Goal: Task Accomplishment & Management: Manage account settings

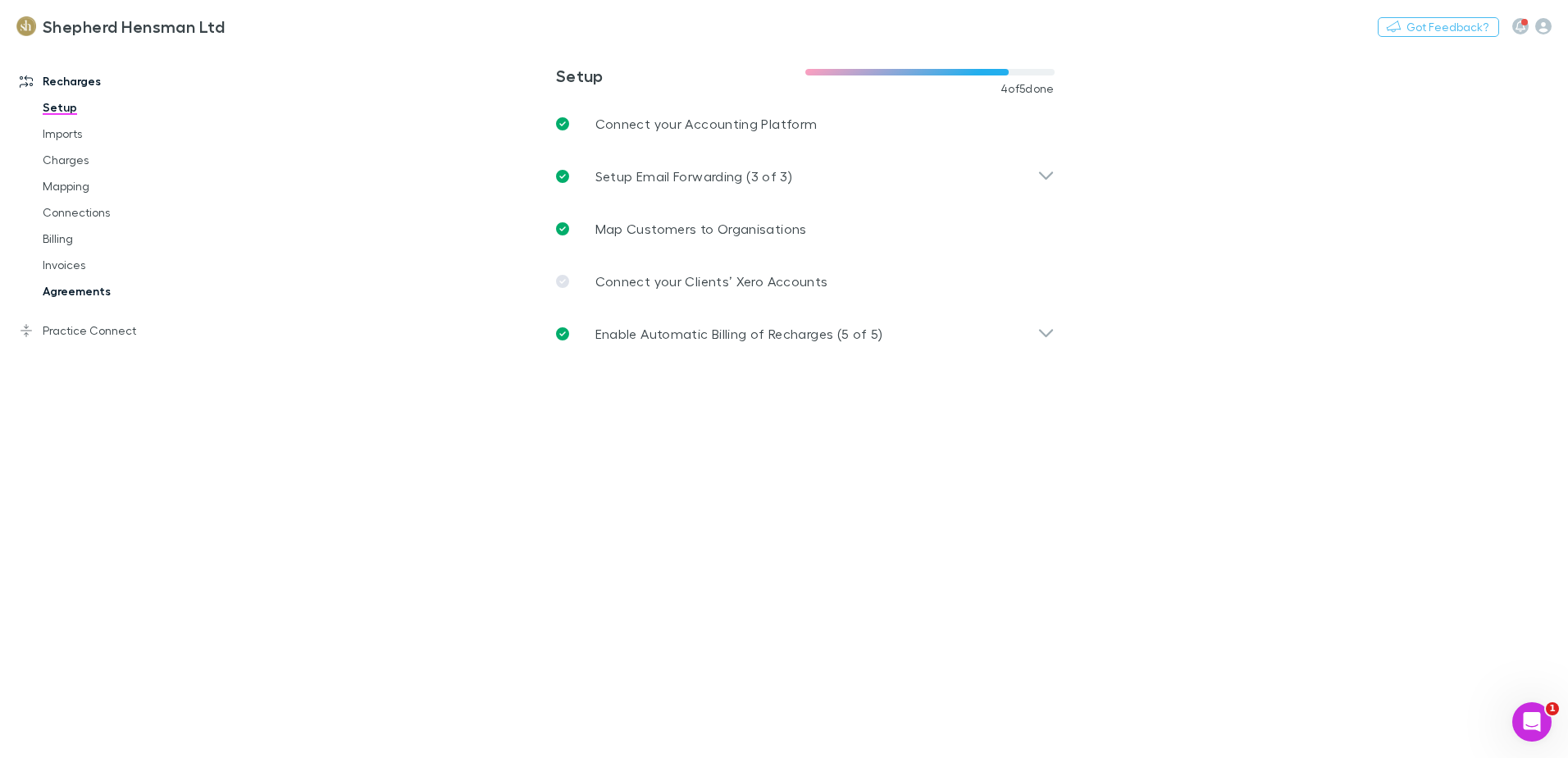
click at [86, 301] on link "Agreements" at bounding box center [124, 291] width 196 height 26
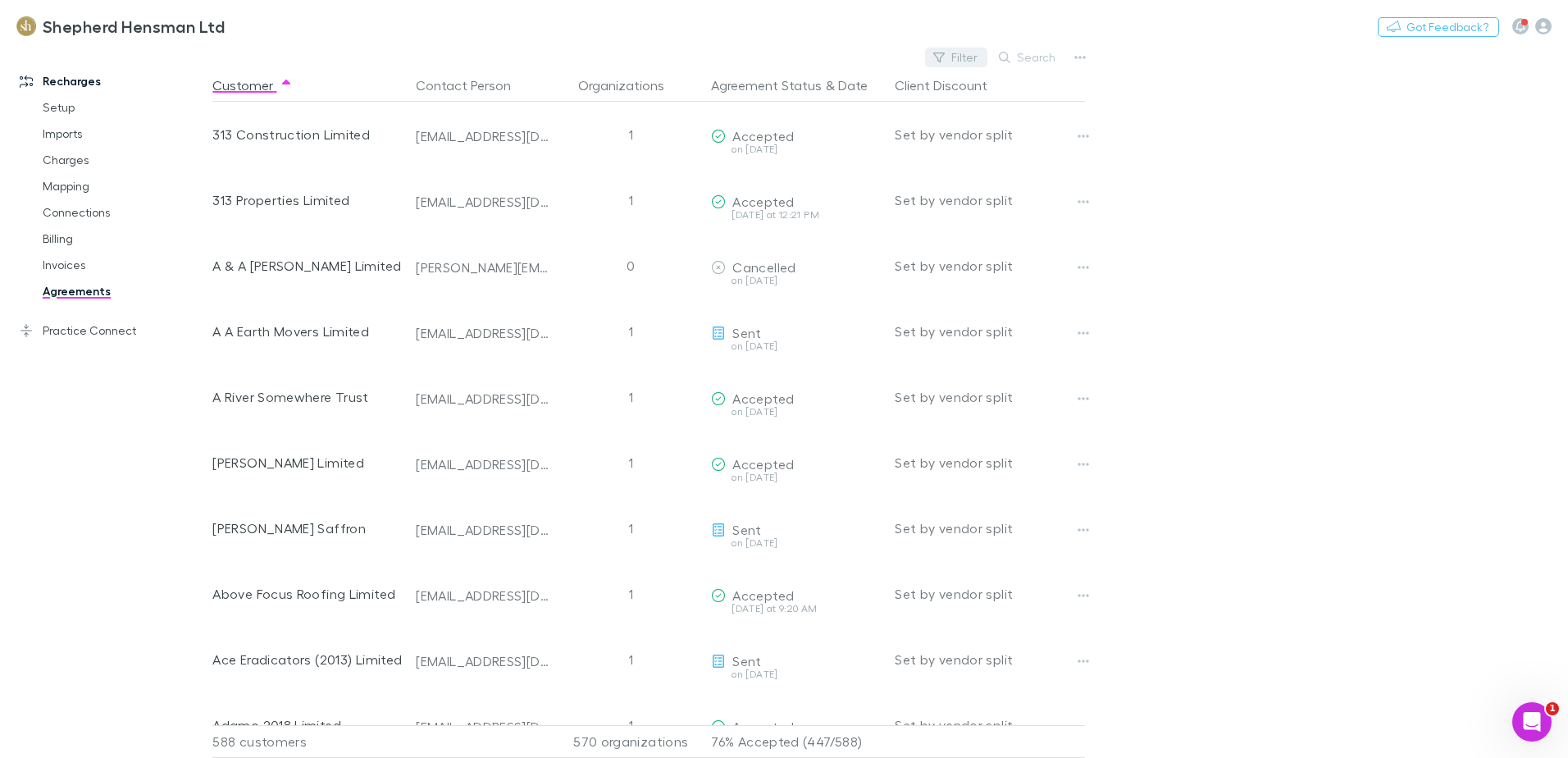
click at [972, 54] on button "Filter" at bounding box center [956, 57] width 62 height 20
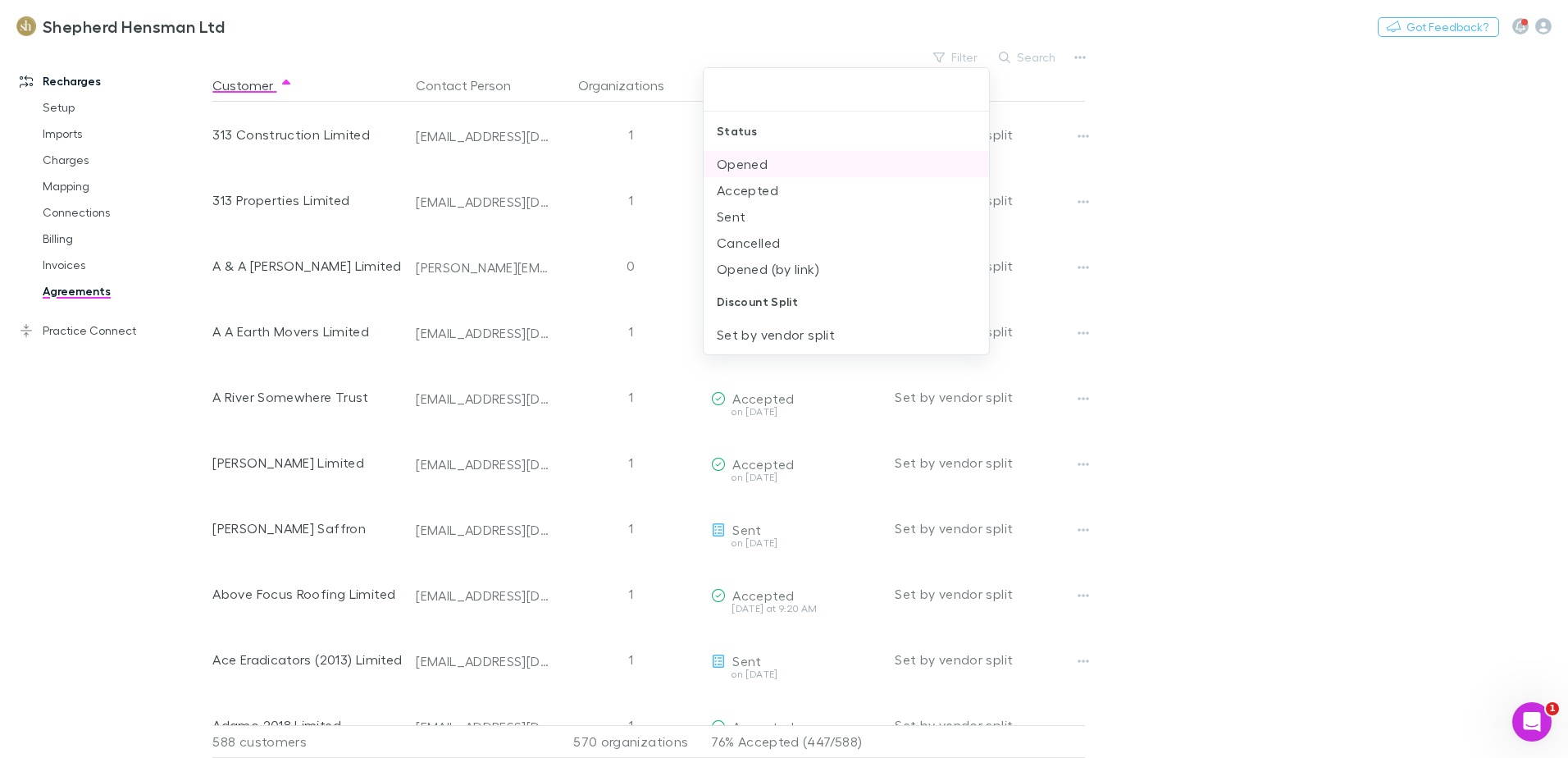
click at [762, 166] on li "Opened" at bounding box center [846, 164] width 286 height 26
click at [750, 193] on li "Sent" at bounding box center [846, 190] width 286 height 26
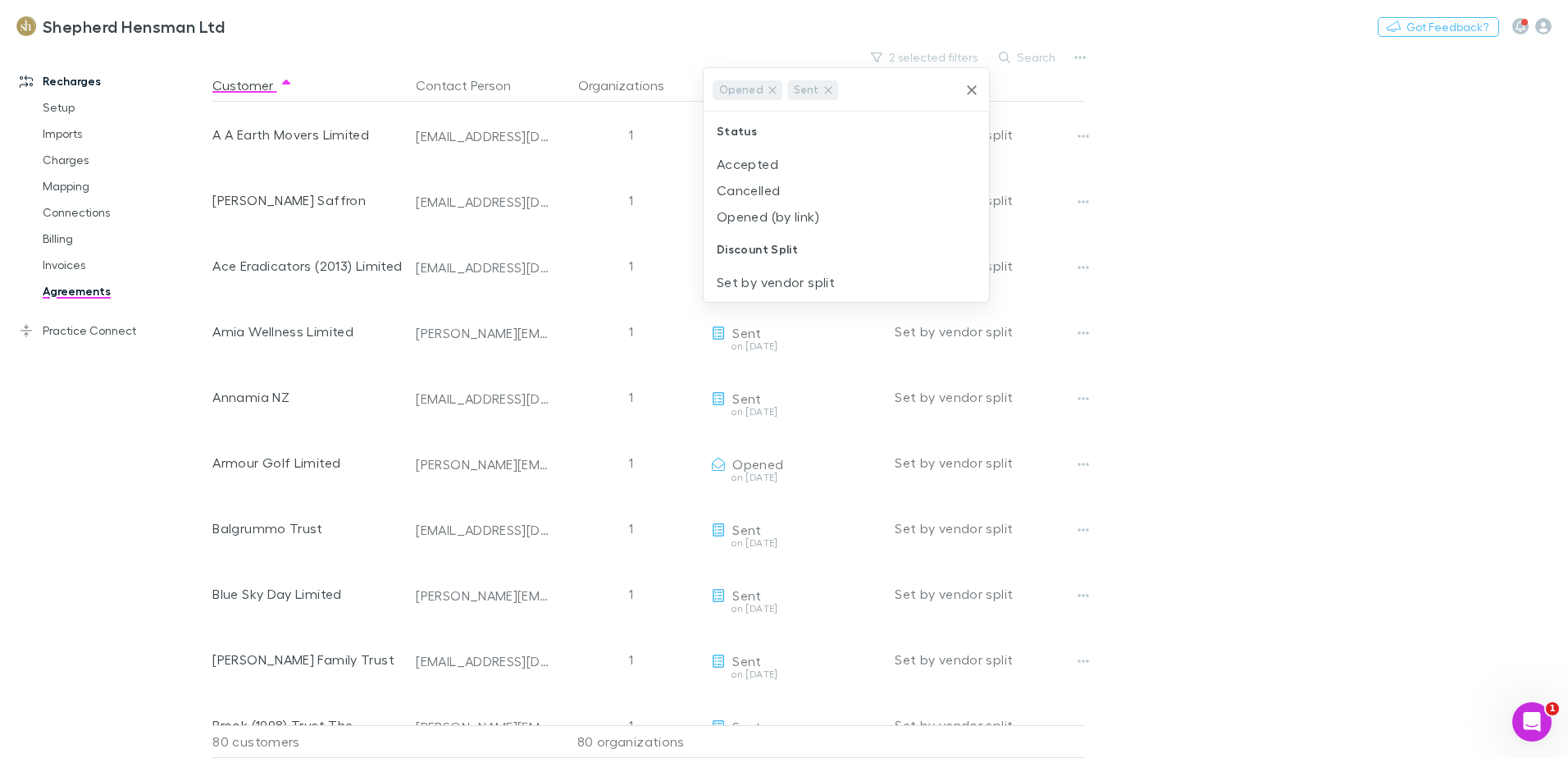
click at [1207, 291] on div at bounding box center [784, 379] width 1568 height 758
